Goal: Task Accomplishment & Management: Use online tool/utility

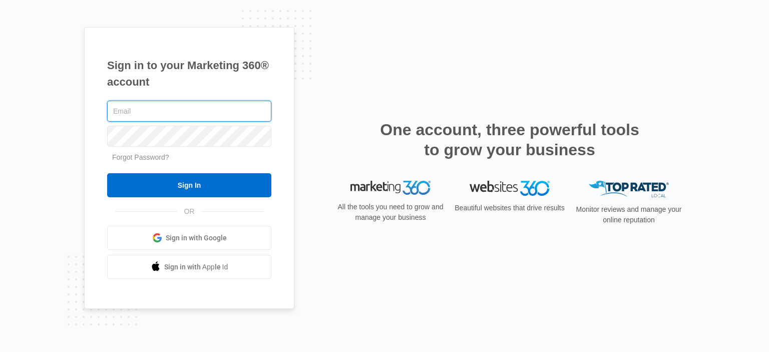
type input "[EMAIL_ADDRESS][DOMAIN_NAME]"
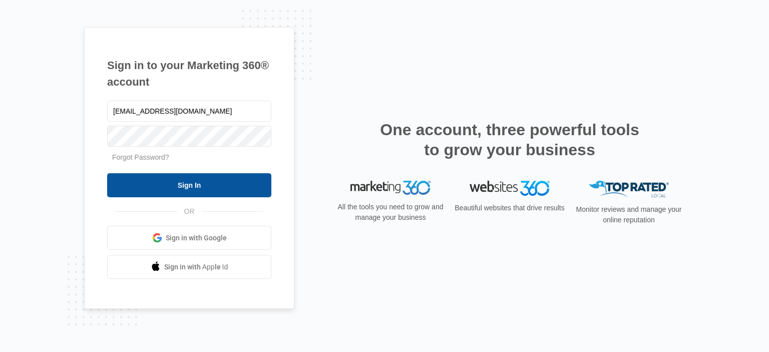
click at [202, 186] on input "Sign In" at bounding box center [189, 185] width 164 height 24
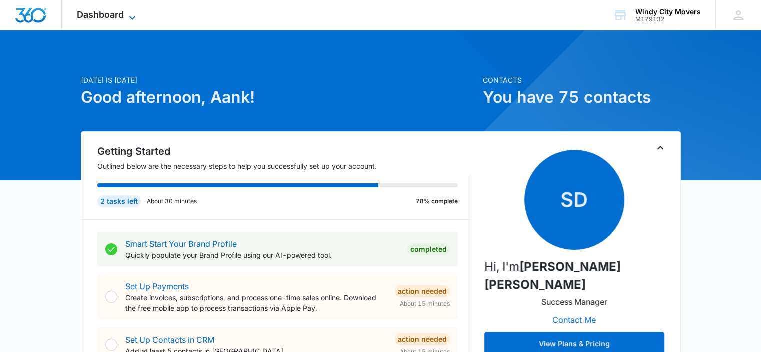
click at [112, 20] on div "Dashboard Apps Reputation Forms CRM Email Social Content Ads Intelligence Files…" at bounding box center [108, 15] width 92 height 30
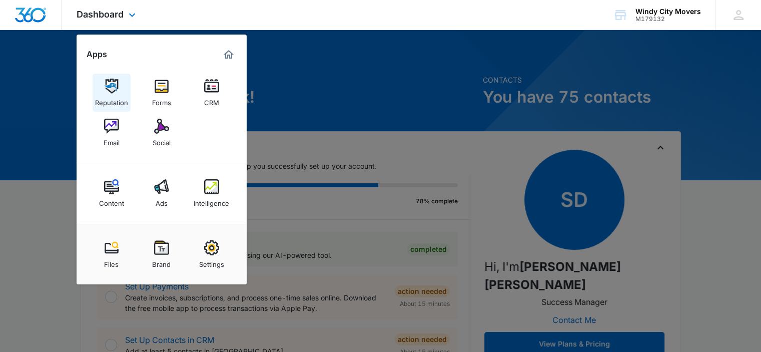
click at [114, 89] on img at bounding box center [111, 86] width 15 height 15
